Goal: Transaction & Acquisition: Purchase product/service

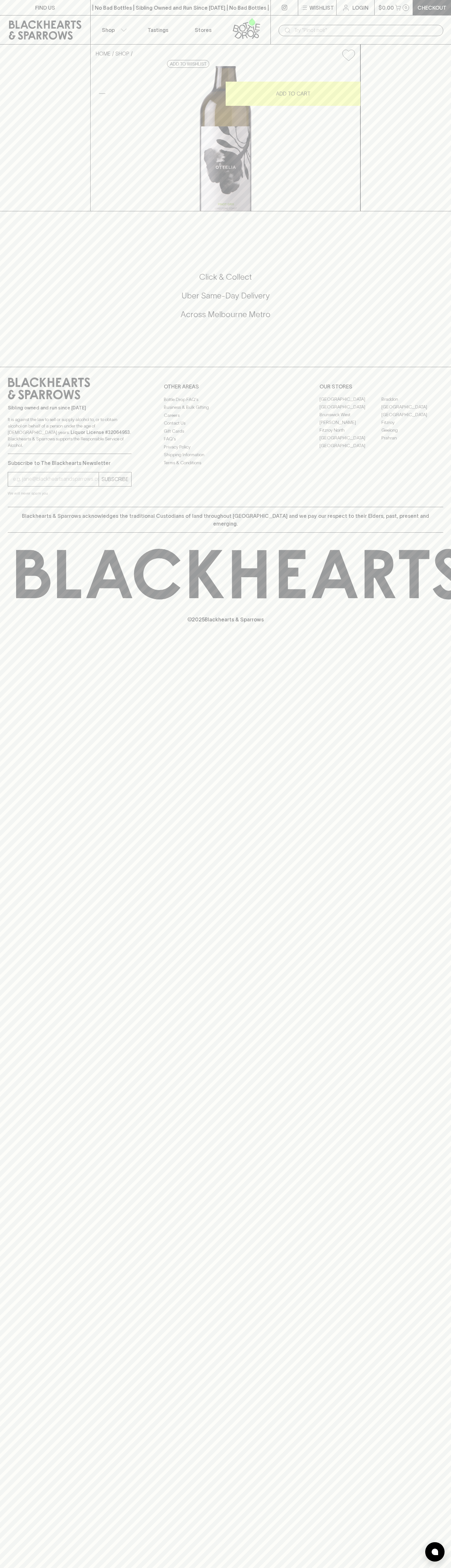
click at [416, 16] on div "​" at bounding box center [361, 30] width 180 height 29
click at [428, 969] on div "FIND US | No Bad Bottles | Sibling Owned and Run Since 2006 | No Bad Bottles | …" at bounding box center [225, 784] width 451 height 1568
click at [131, 1567] on html "FIND US | No Bad Bottles | Sibling Owned and Run Since 2006 | No Bad Bottles | …" at bounding box center [225, 784] width 451 height 1568
click at [28, 1315] on div "FIND US | No Bad Bottles | Sibling Owned and Run Since 2006 | No Bad Bottles | …" at bounding box center [225, 784] width 451 height 1568
